Goal: Check status: Check status

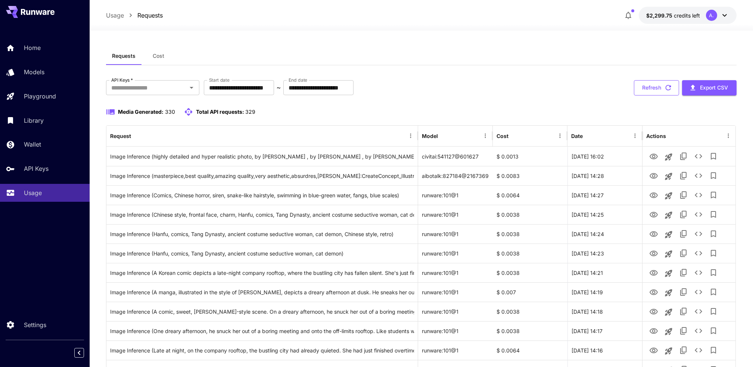
click at [656, 87] on button "Refresh" at bounding box center [656, 87] width 45 height 15
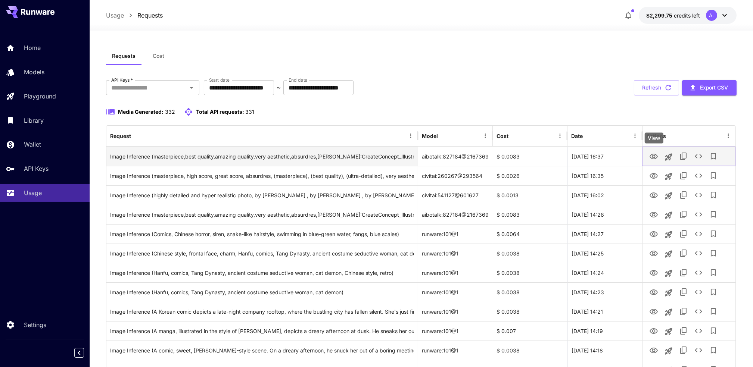
click at [653, 159] on icon "View" at bounding box center [654, 157] width 8 height 6
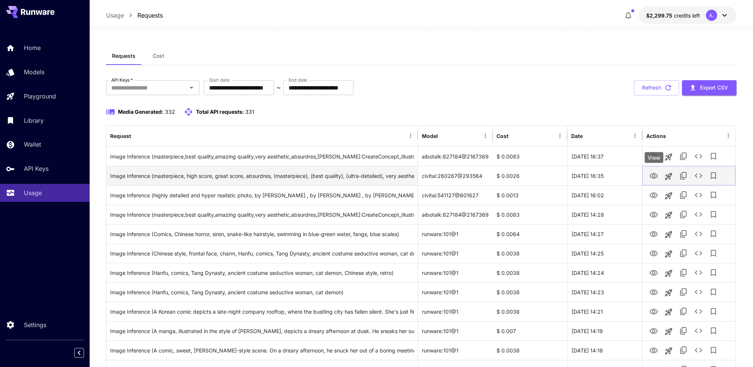
click at [652, 175] on icon "View" at bounding box center [654, 176] width 8 height 6
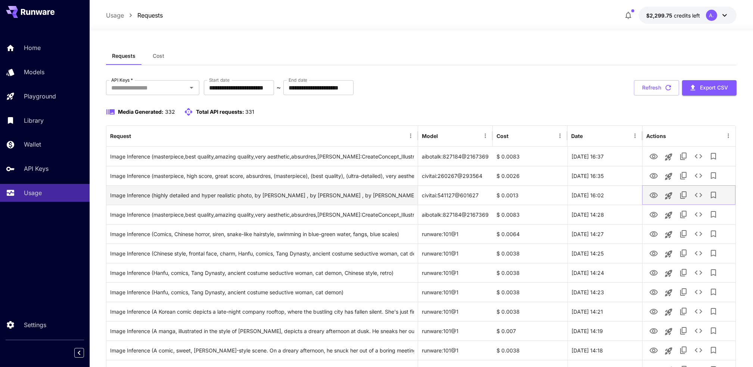
click at [657, 196] on icon "View" at bounding box center [654, 196] width 8 height 6
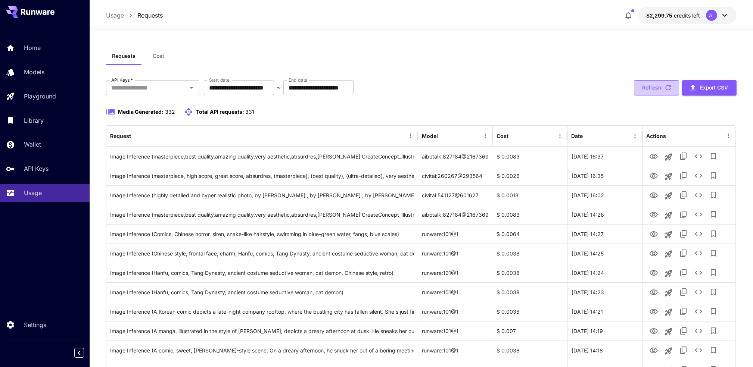
click at [656, 84] on button "Refresh" at bounding box center [656, 87] width 45 height 15
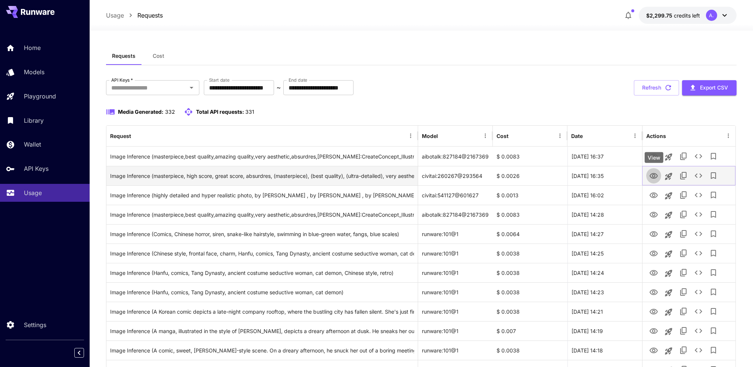
click at [650, 177] on icon "View" at bounding box center [654, 176] width 8 height 6
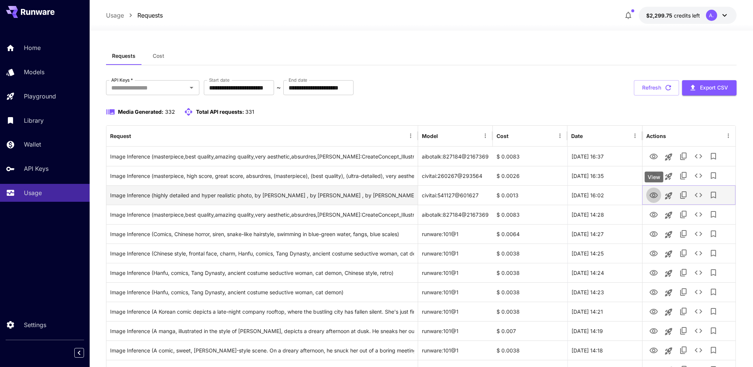
click at [656, 196] on icon "View" at bounding box center [654, 196] width 8 height 6
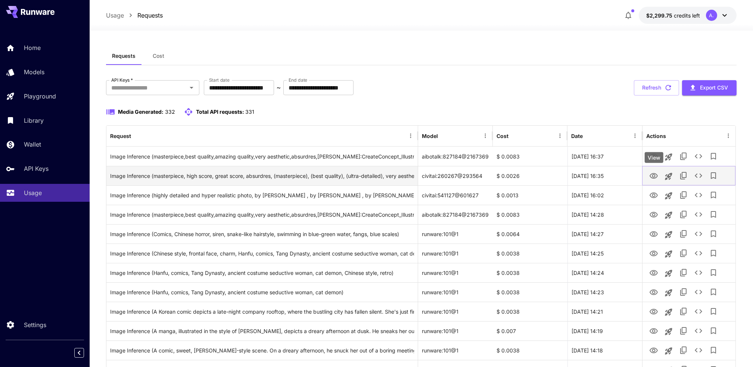
click at [655, 178] on icon "View" at bounding box center [653, 176] width 9 height 9
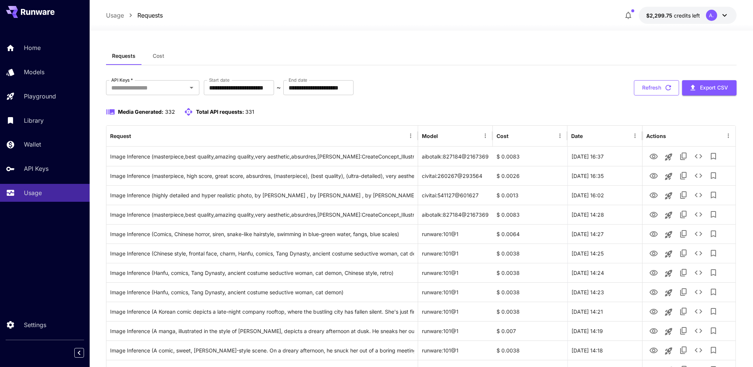
click at [660, 88] on button "Refresh" at bounding box center [656, 87] width 45 height 15
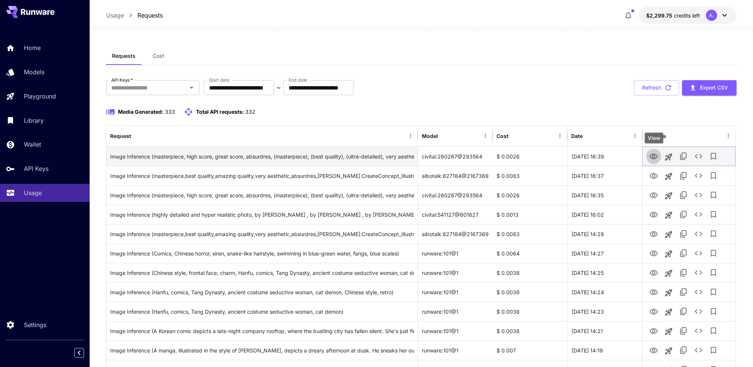
click at [650, 155] on icon "View" at bounding box center [654, 157] width 8 height 6
click at [650, 157] on icon "View" at bounding box center [654, 157] width 8 height 6
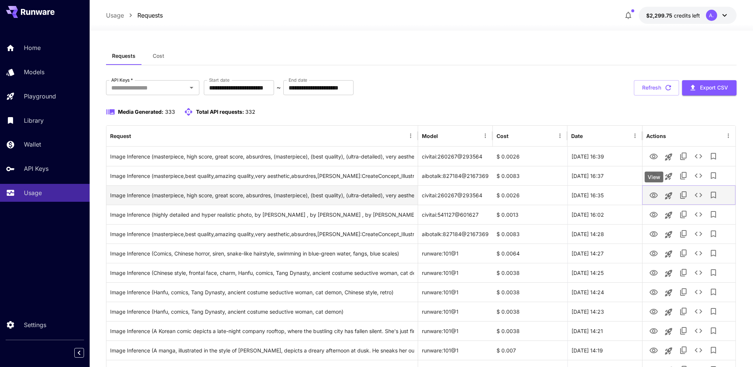
click at [654, 196] on icon "View" at bounding box center [654, 196] width 8 height 6
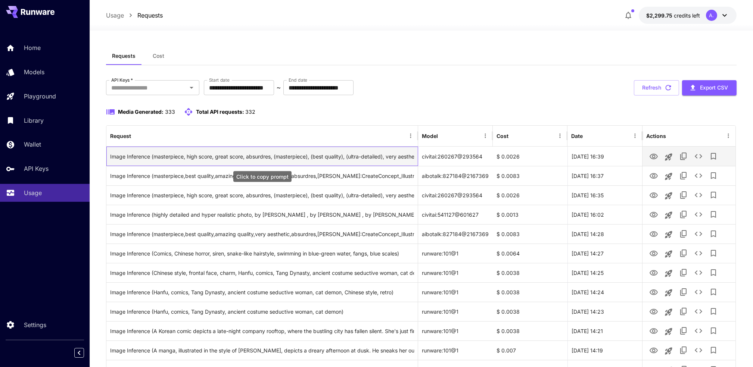
click at [330, 157] on div "Image Inference (masterpiece, high score, great score, absurdres, (masterpiece)…" at bounding box center [262, 156] width 304 height 19
click at [241, 158] on div "Image Inference (masterpiece, high score, great score, absurdres, (masterpiece)…" at bounding box center [262, 156] width 304 height 19
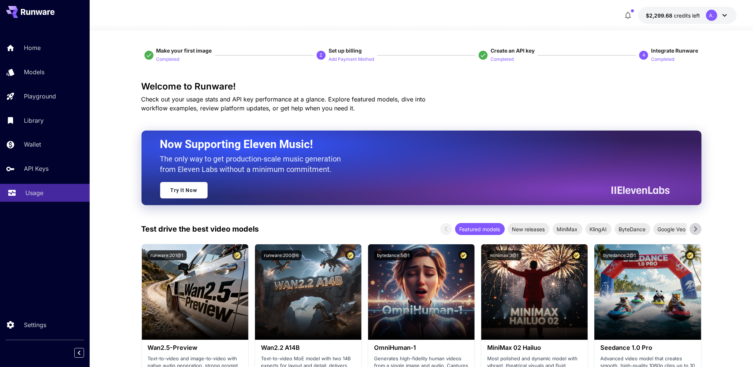
click at [31, 192] on p "Usage" at bounding box center [34, 193] width 18 height 9
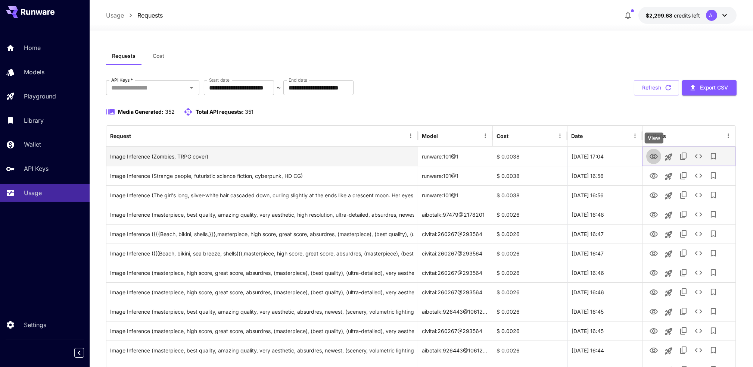
click at [654, 157] on icon "View" at bounding box center [653, 156] width 9 height 9
